Goal: Task Accomplishment & Management: Use online tool/utility

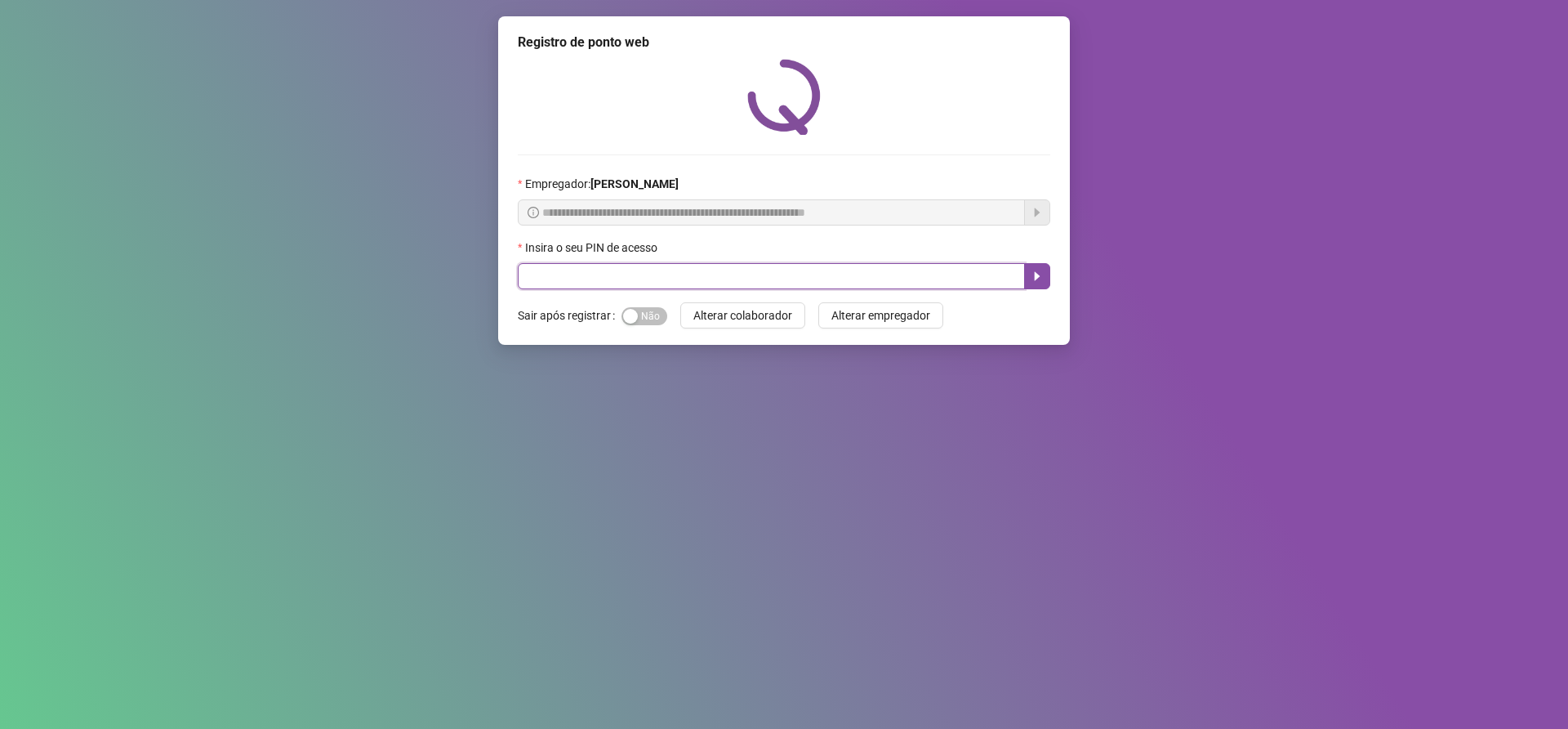
click at [633, 285] on input "text" at bounding box center [771, 276] width 508 height 26
type input "*****"
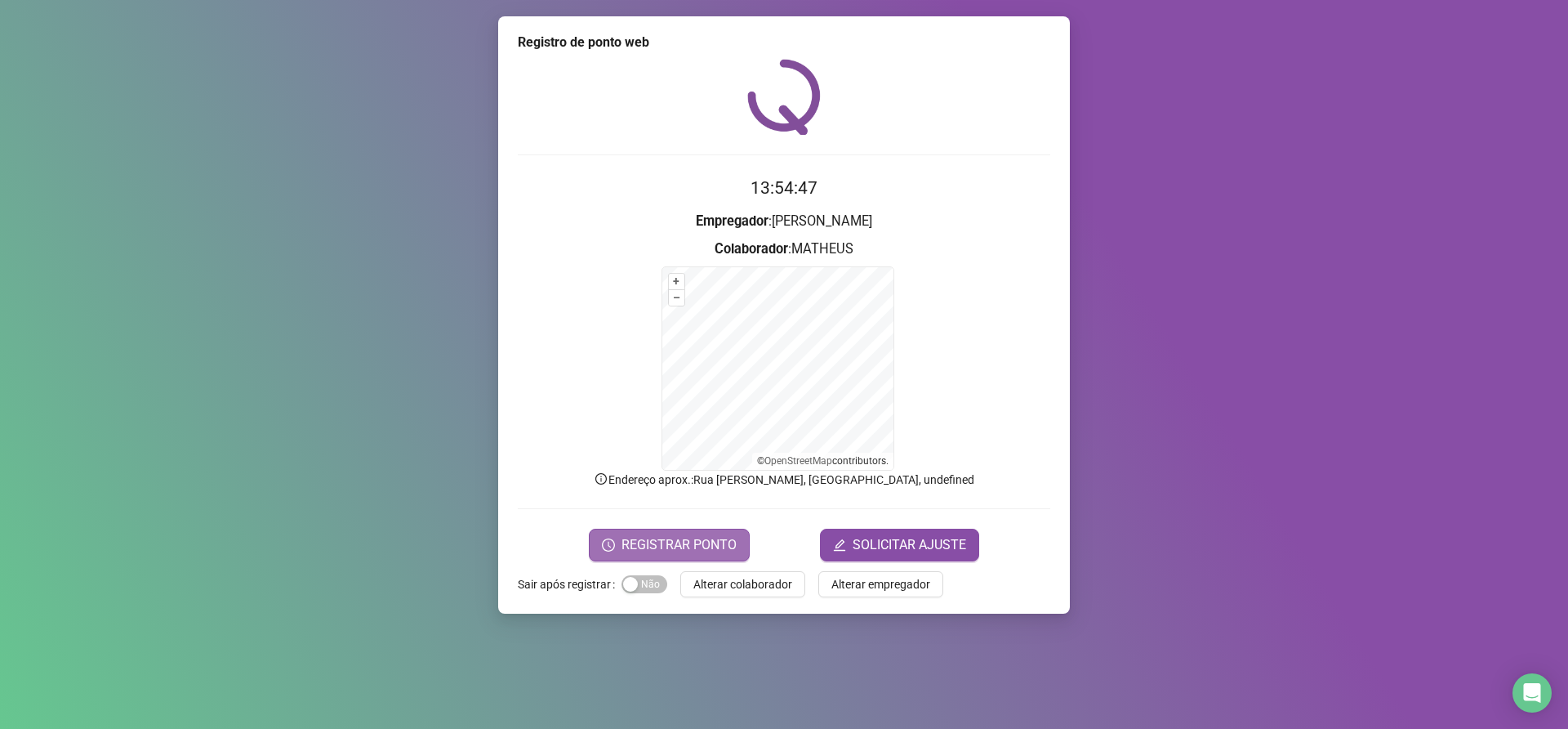
click at [687, 530] on button "REGISTRAR PONTO" at bounding box center [669, 545] width 161 height 32
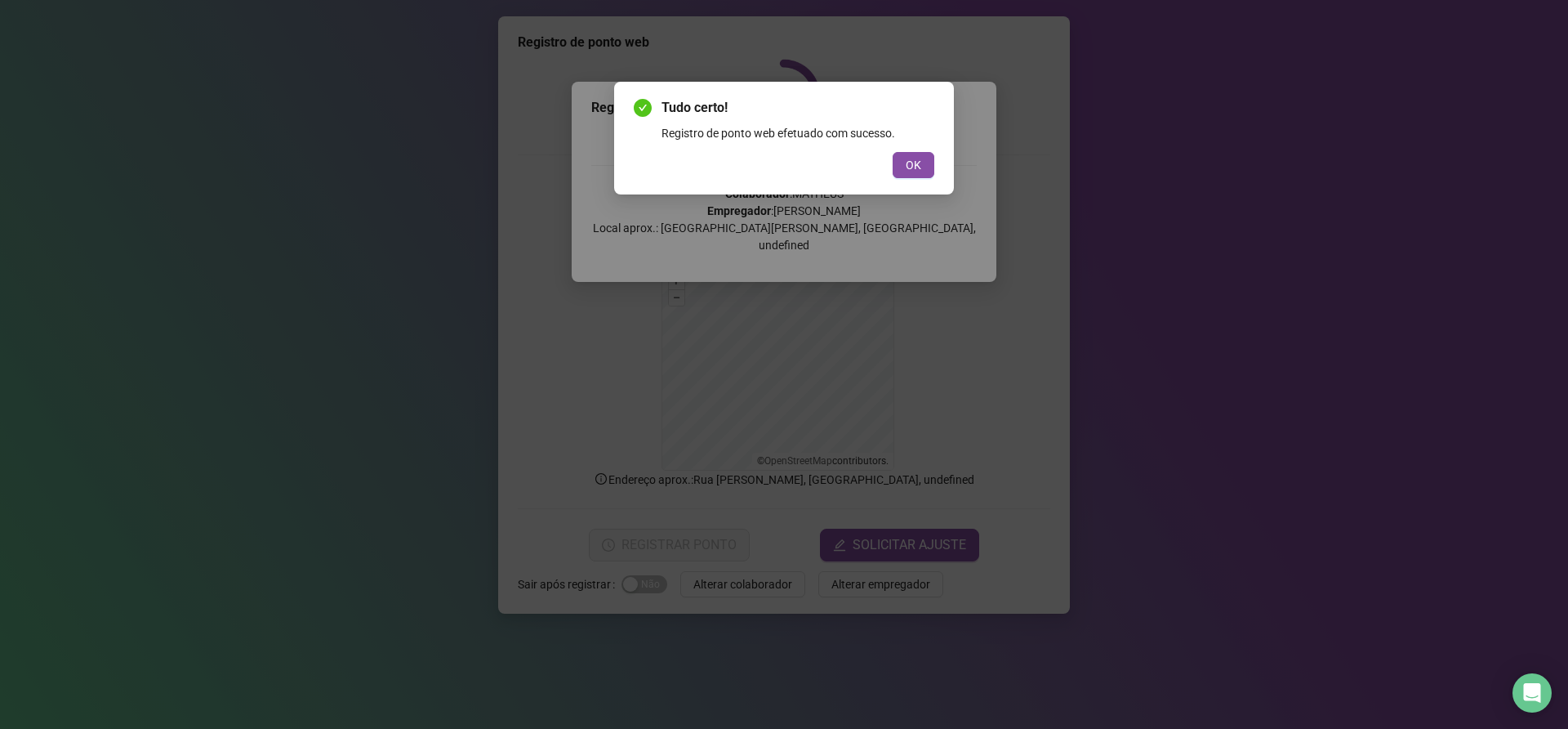
click at [892, 165] on div "OK" at bounding box center [783, 165] width 300 height 26
click at [914, 167] on span "OK" at bounding box center [913, 165] width 16 height 18
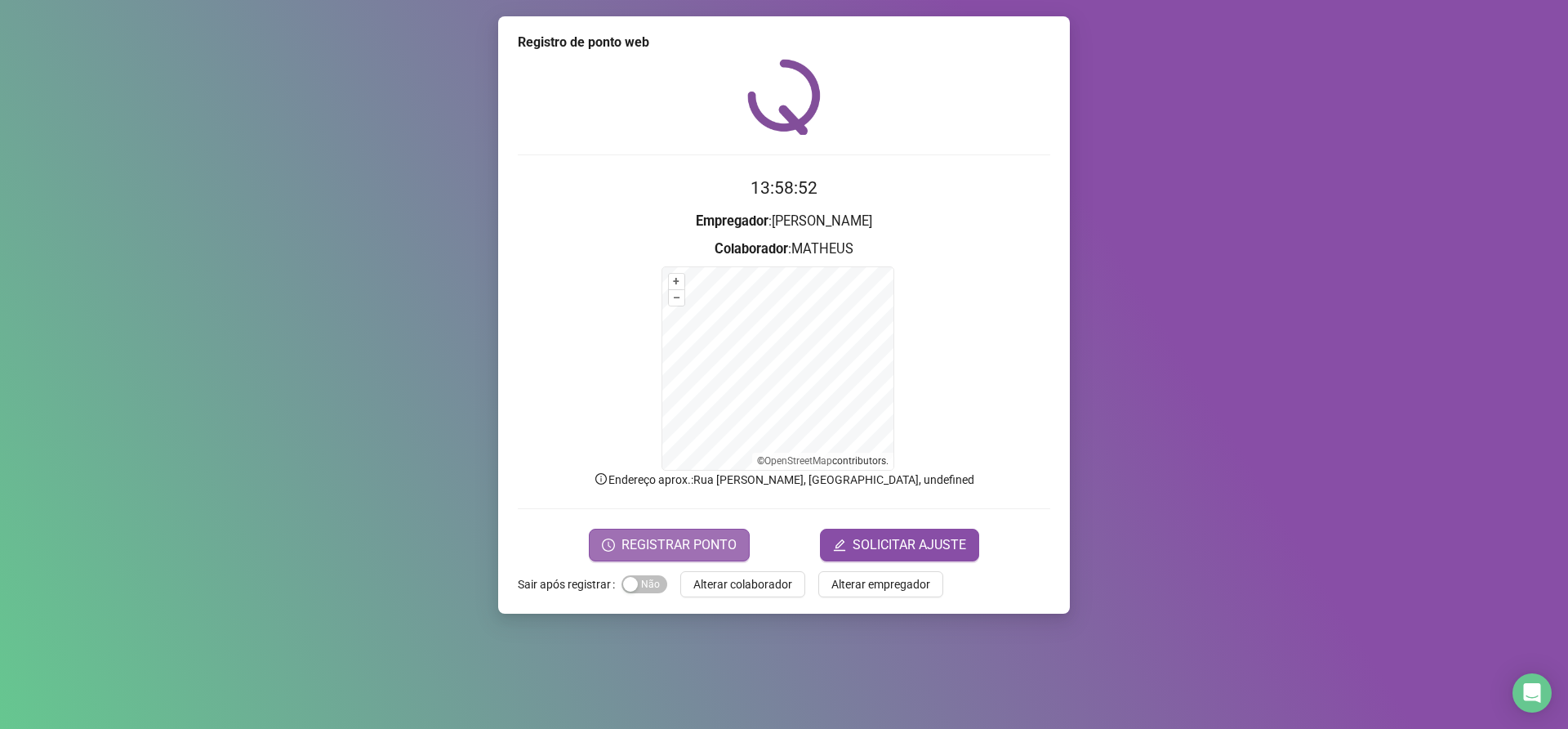
click at [659, 551] on span "REGISTRAR PONTO" at bounding box center [679, 545] width 116 height 19
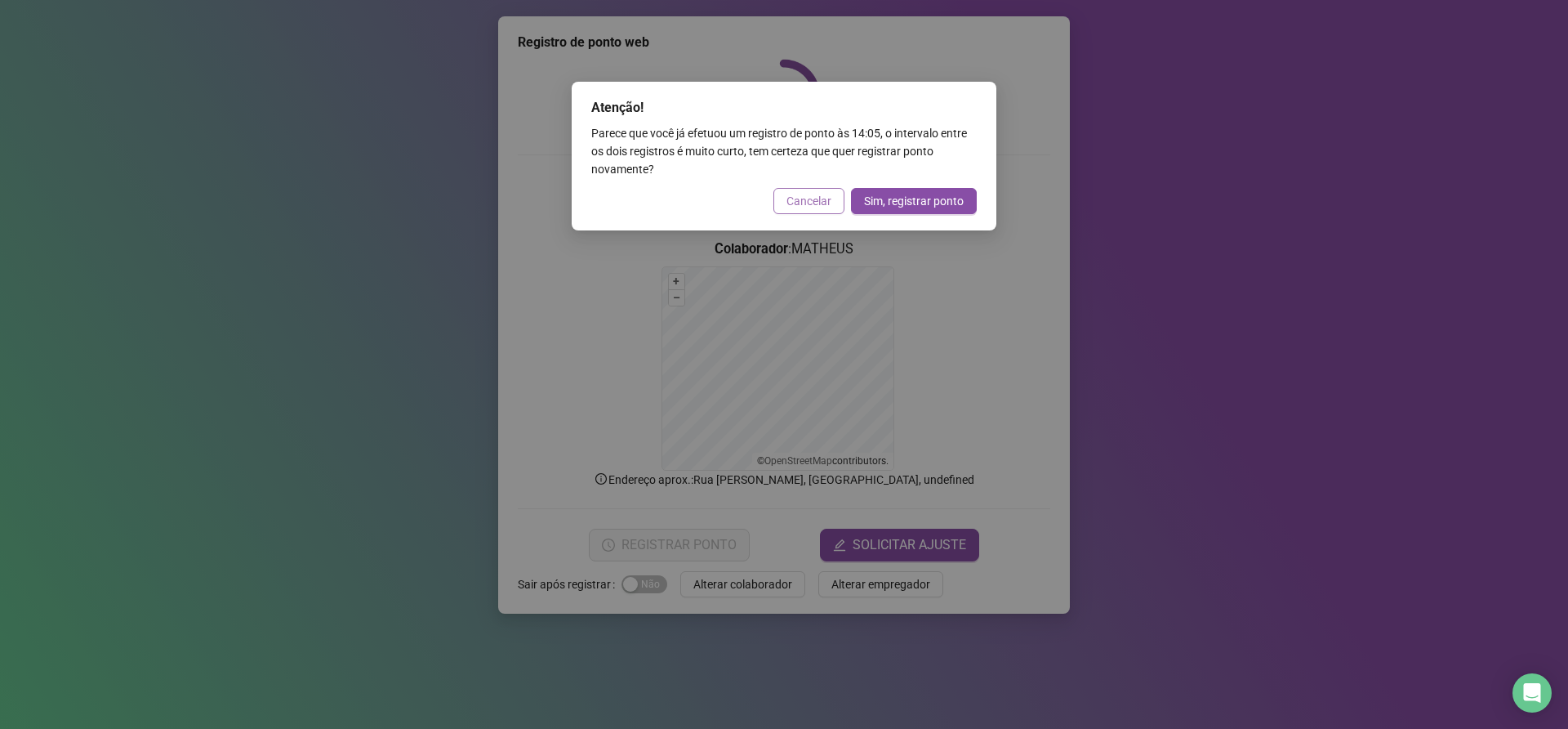
click at [827, 188] on button "Cancelar" at bounding box center [808, 201] width 71 height 26
